Goal: Task Accomplishment & Management: Manage account settings

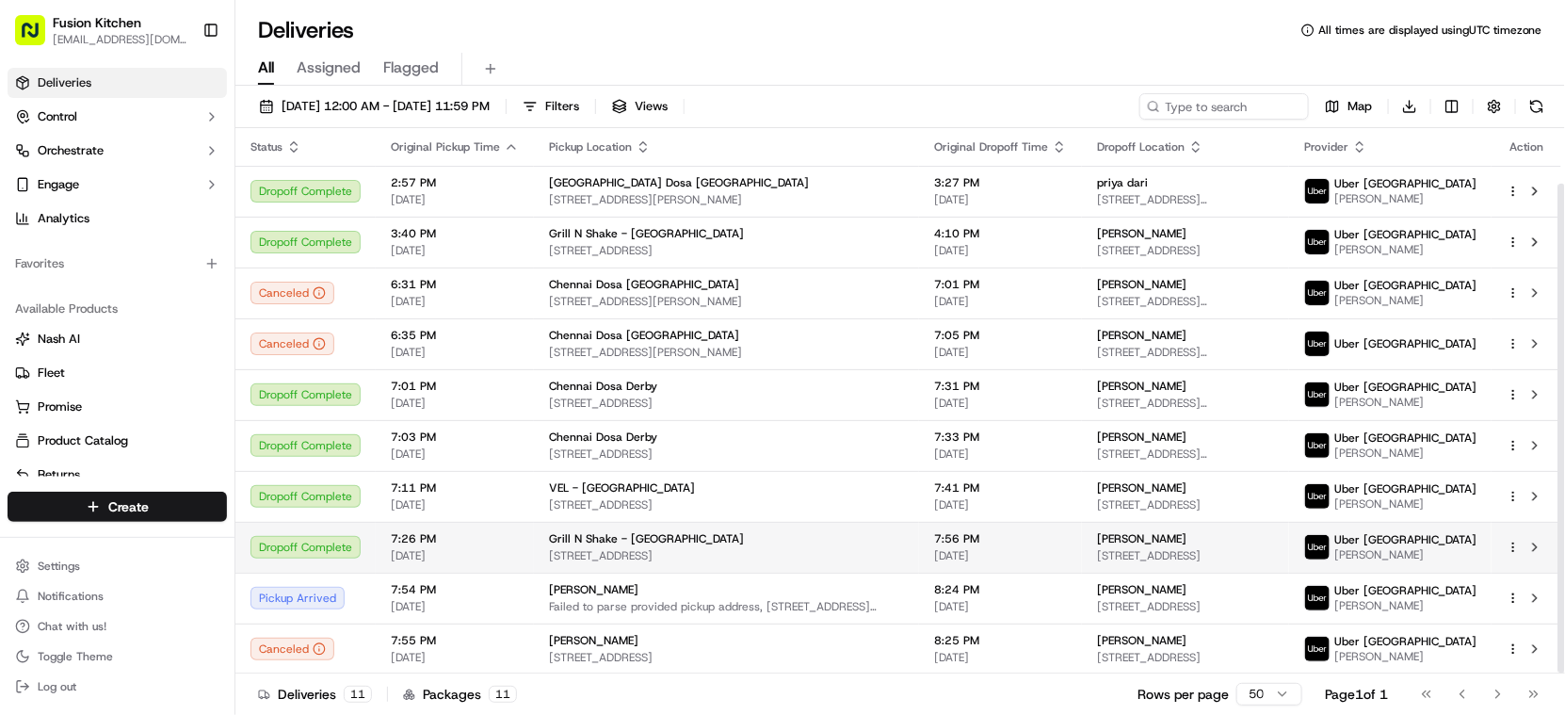
scroll to position [61, 0]
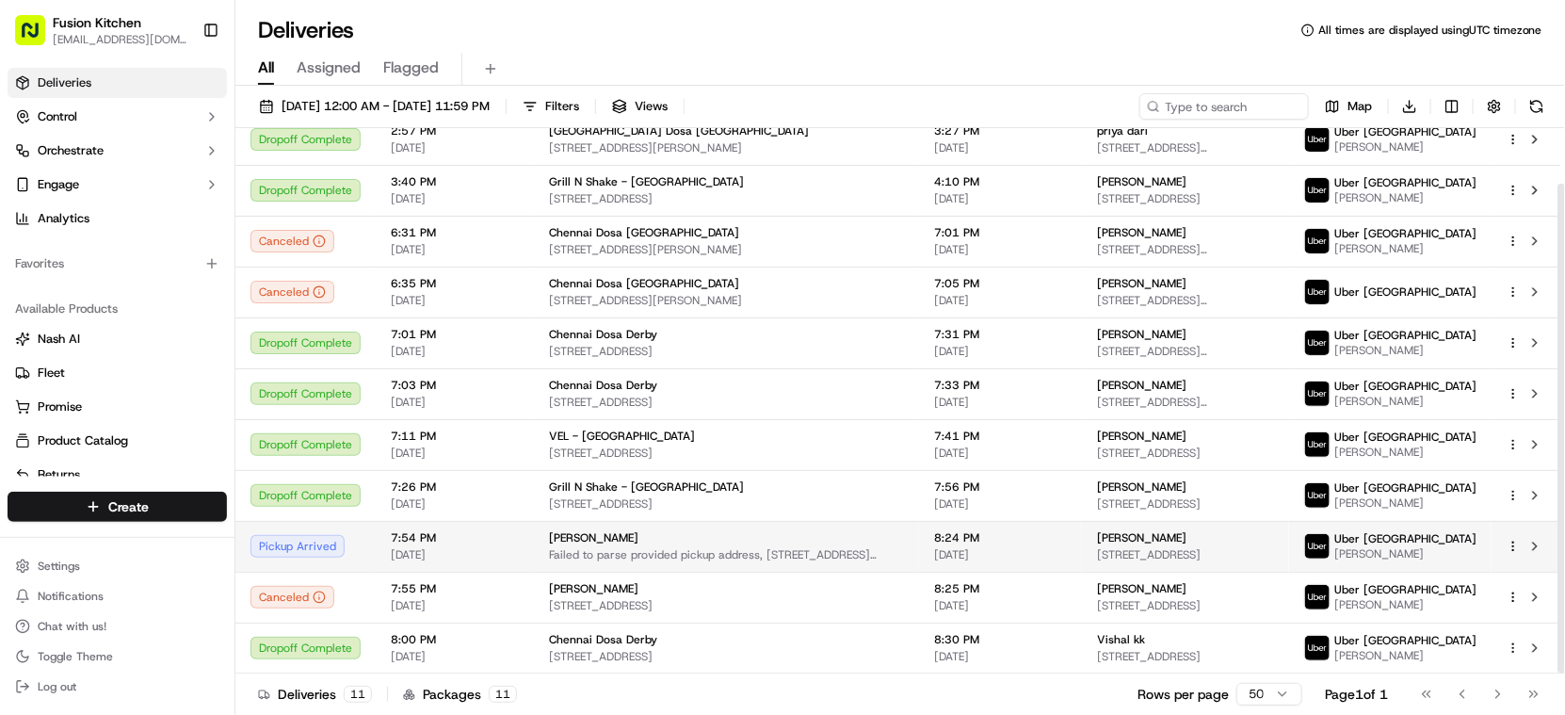
click at [1174, 555] on span "[STREET_ADDRESS]" at bounding box center [1185, 554] width 177 height 15
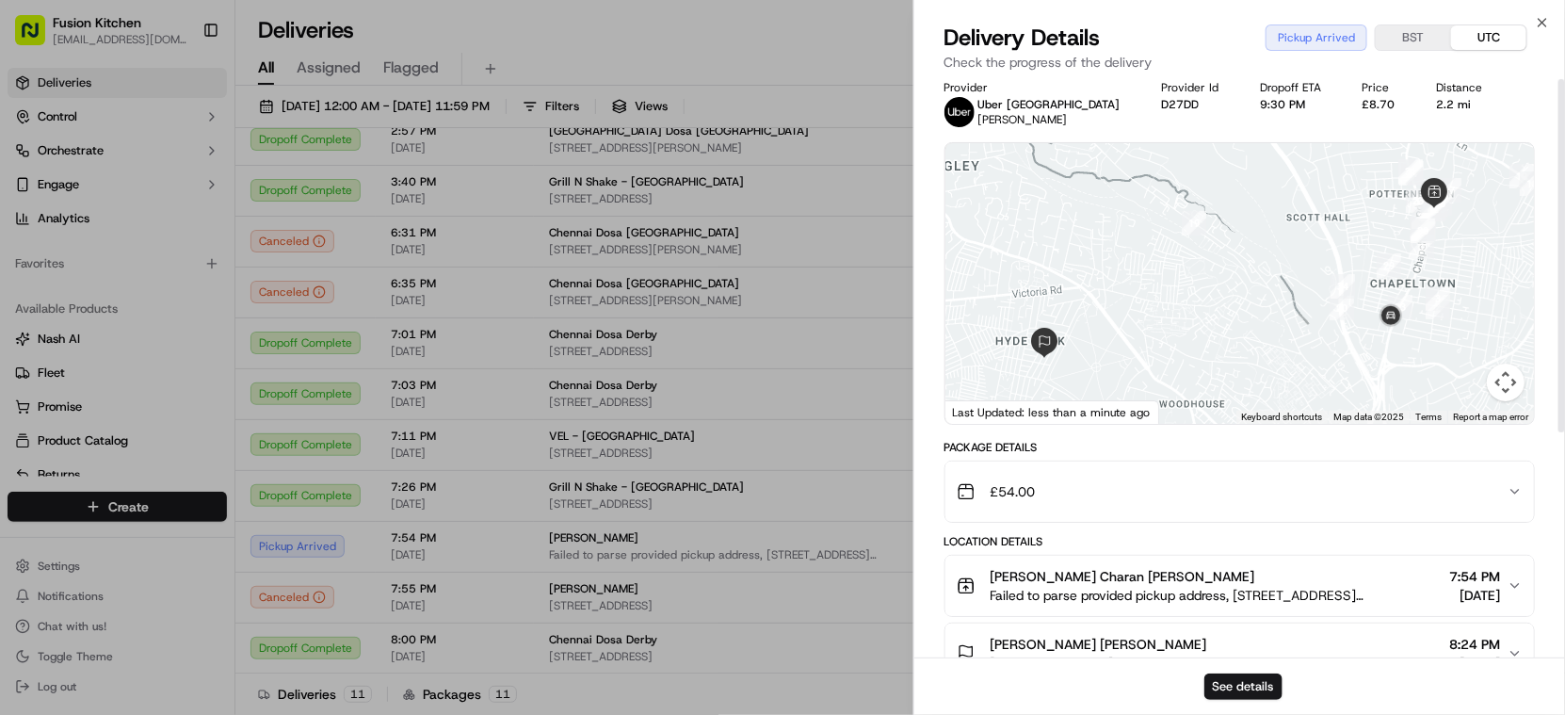
scroll to position [0, 0]
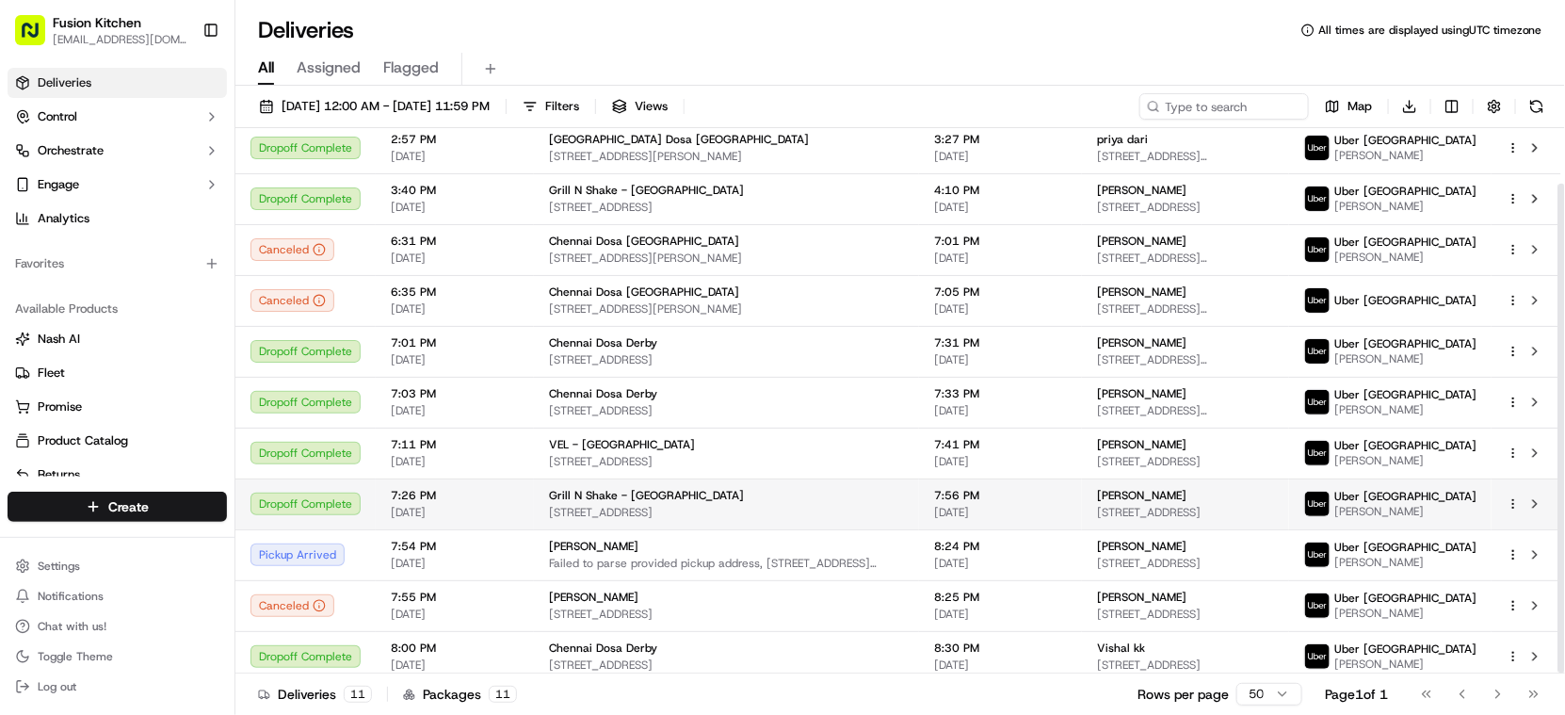
scroll to position [61, 0]
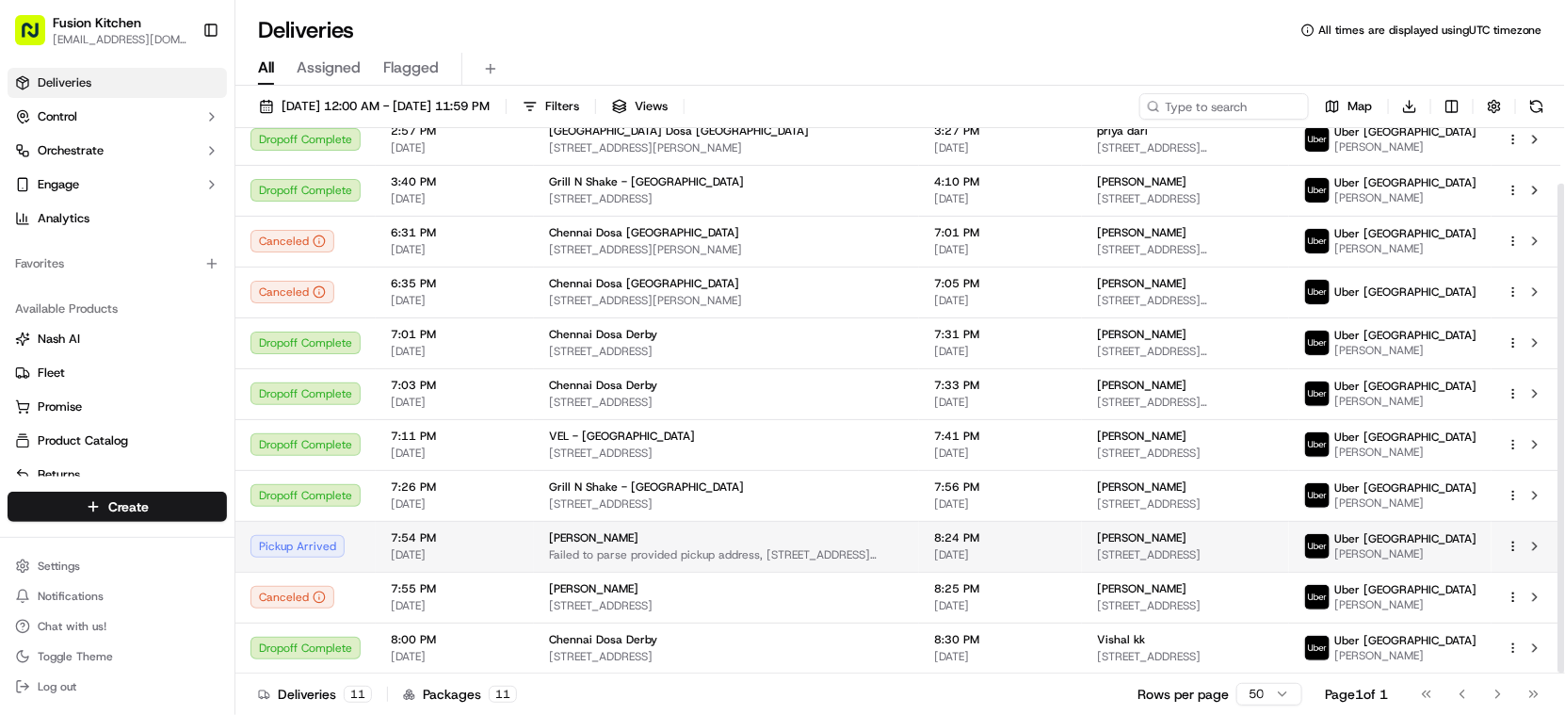
click at [1176, 545] on div "[PERSON_NAME] [STREET_ADDRESS]" at bounding box center [1185, 546] width 177 height 32
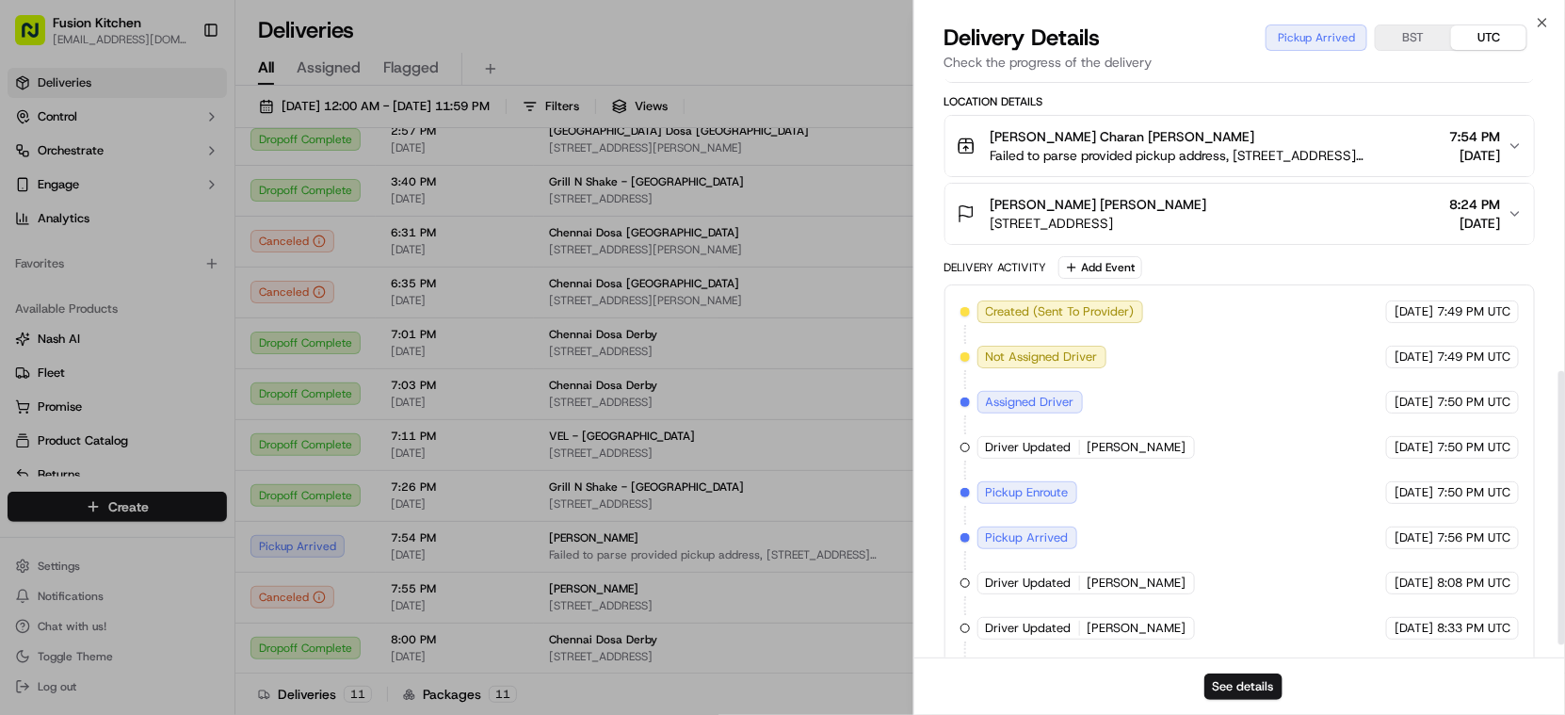
scroll to position [627, 0]
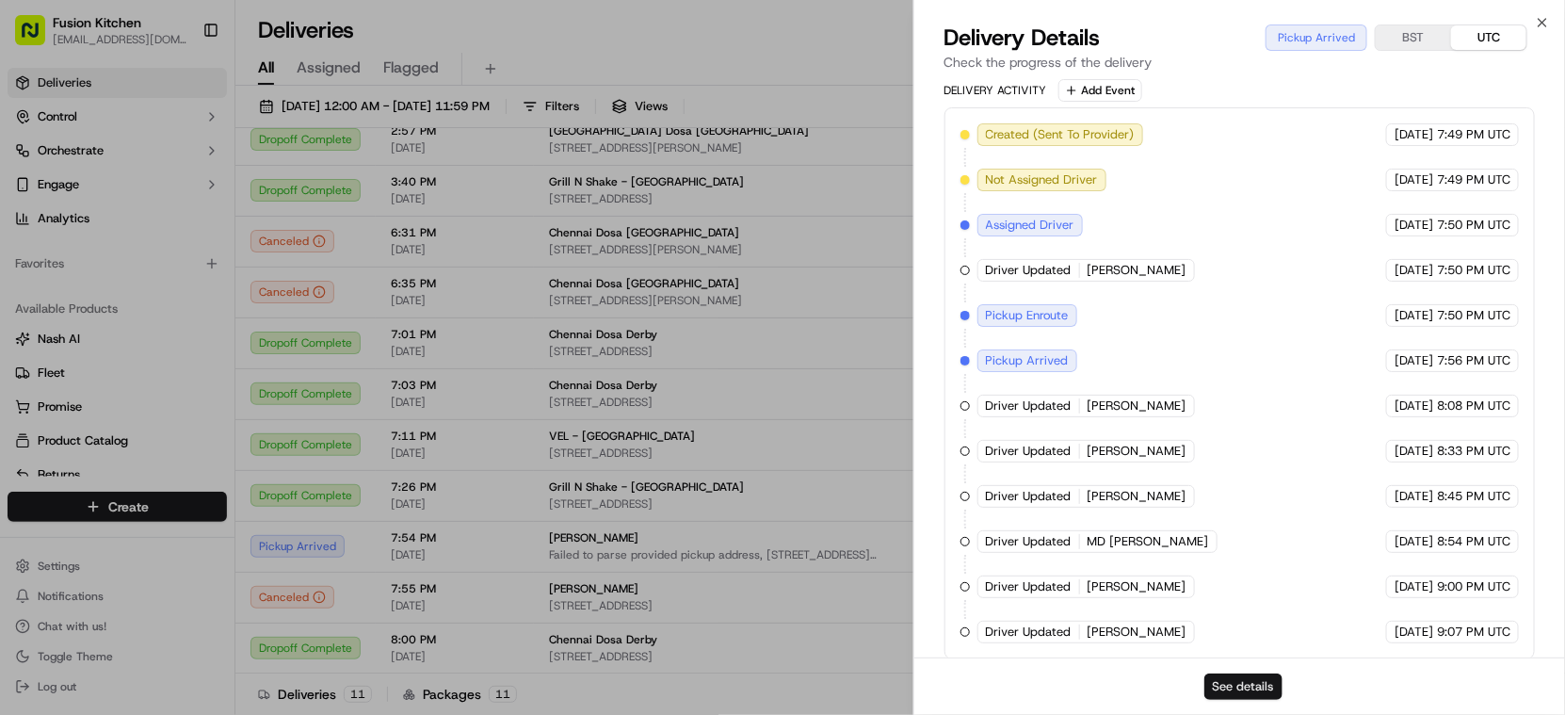
click at [1263, 678] on button "See details" at bounding box center [1244, 686] width 78 height 26
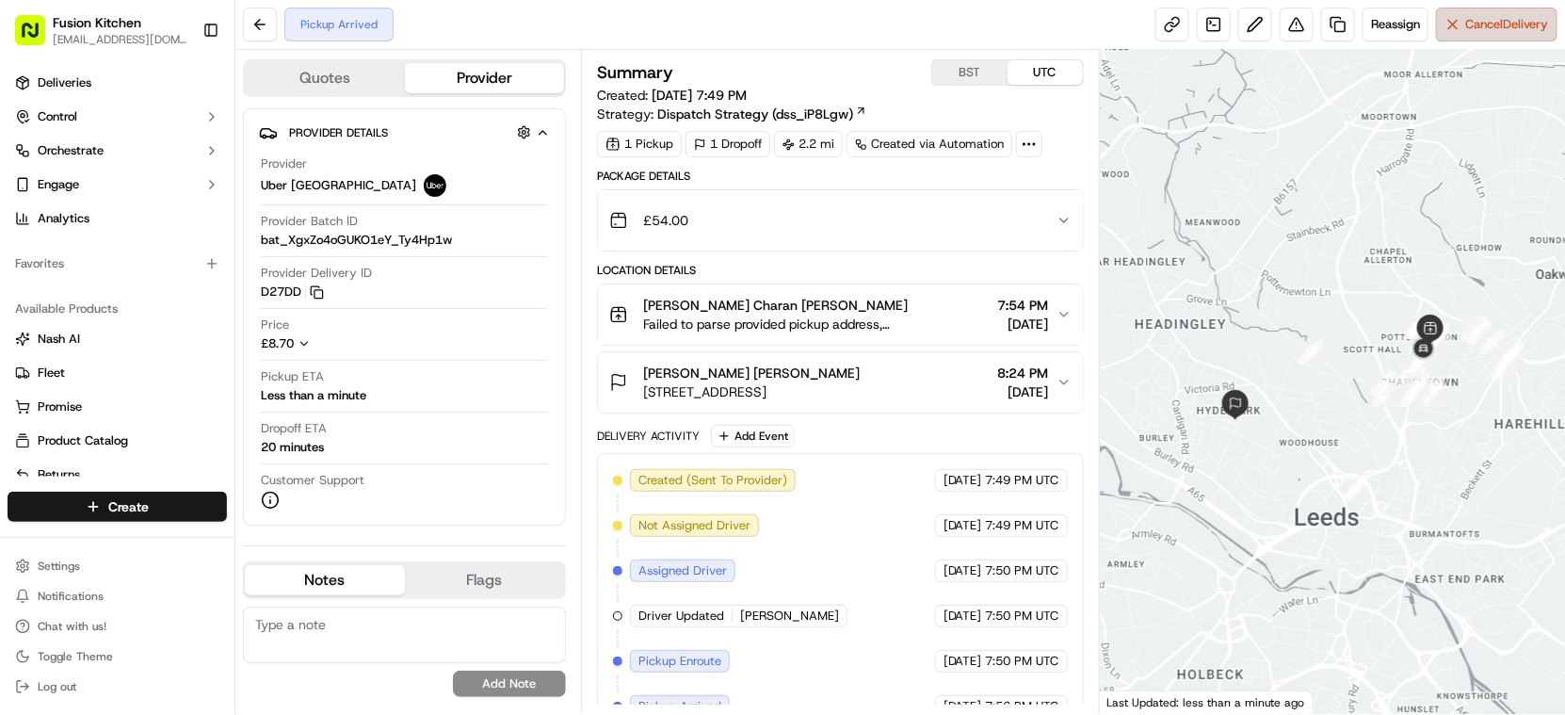
click at [1499, 17] on span "Cancel Delivery" at bounding box center [1507, 24] width 84 height 17
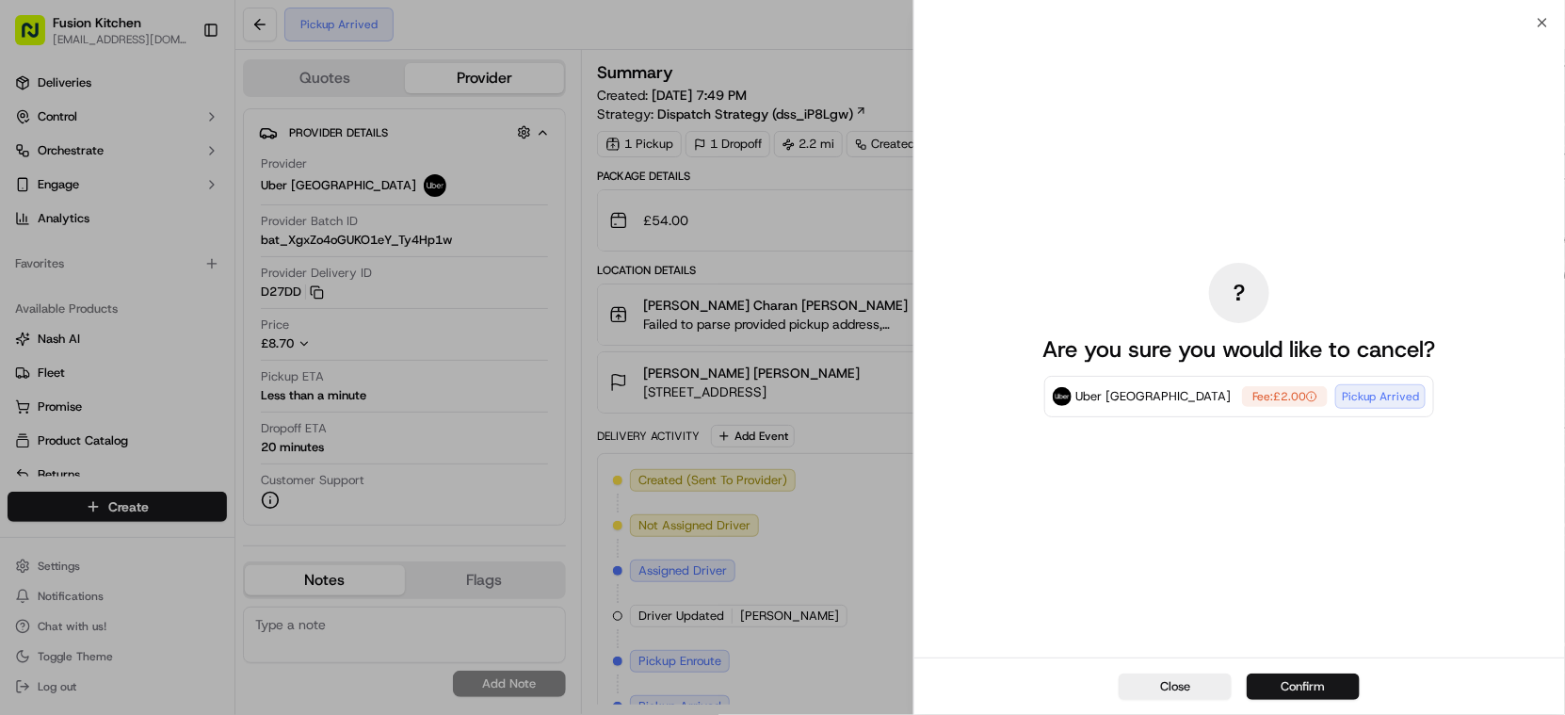
click at [1313, 678] on button "Confirm" at bounding box center [1303, 686] width 113 height 26
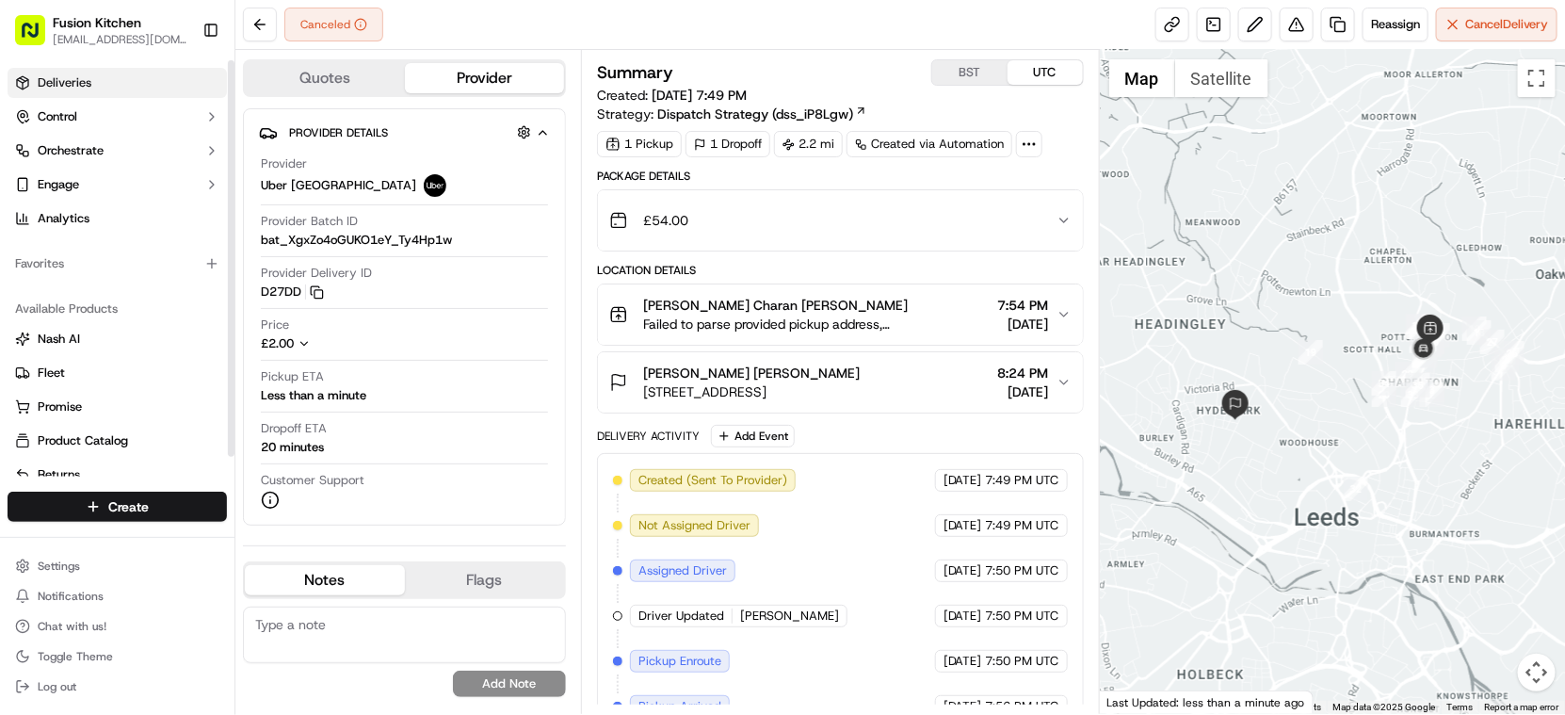
click at [110, 82] on link "Deliveries" at bounding box center [117, 83] width 219 height 30
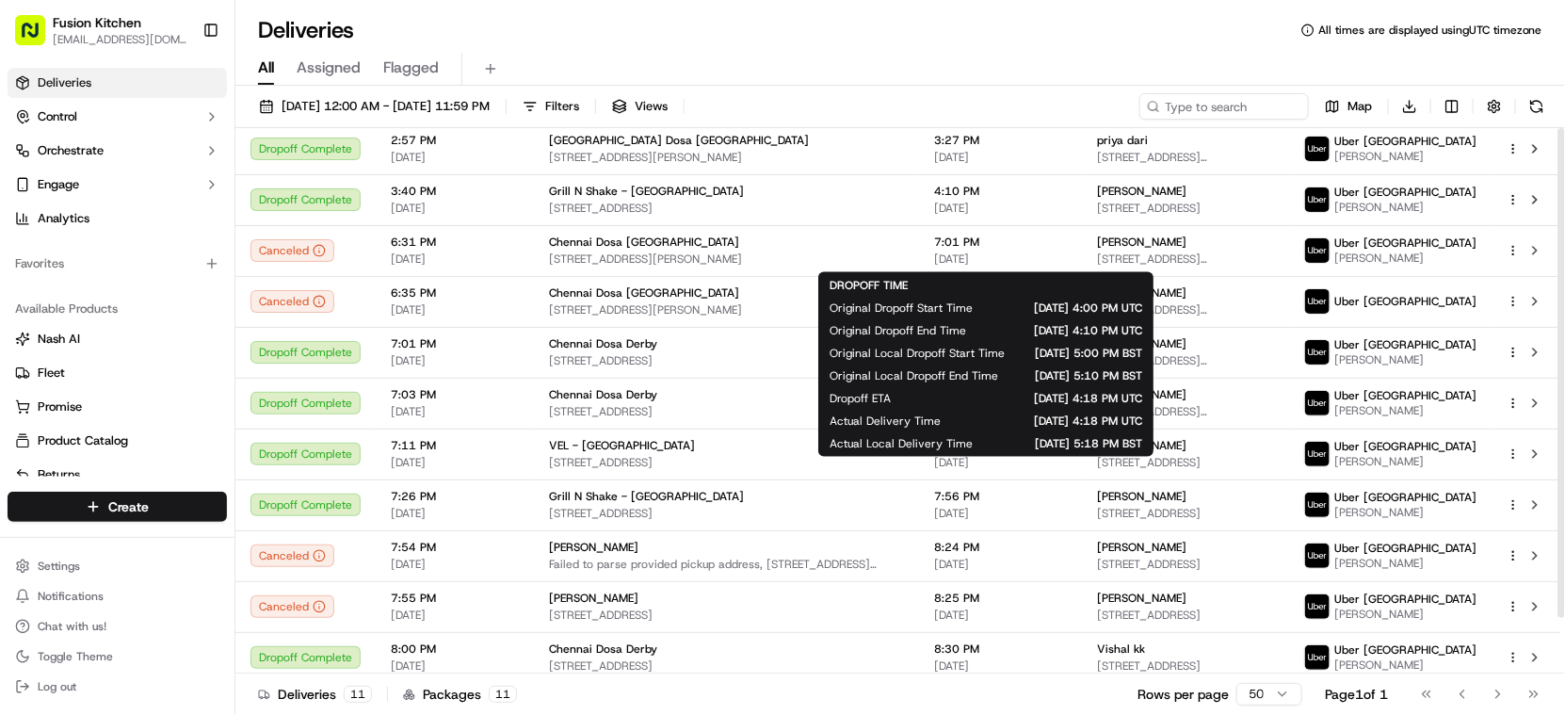
scroll to position [61, 0]
